Goal: Check status: Check status

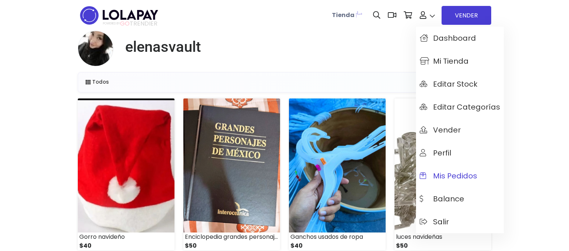
click at [455, 170] on link "Mis pedidos" at bounding box center [460, 175] width 88 height 23
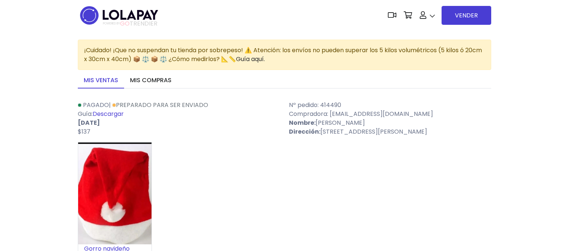
click at [109, 118] on link "Descargar" at bounding box center [108, 114] width 31 height 9
